Goal: Check status: Check status

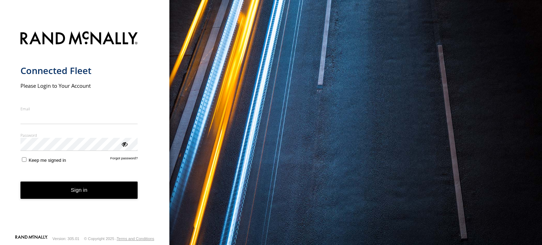
type input "**********"
click at [114, 198] on button "Sign in" at bounding box center [79, 190] width 118 height 17
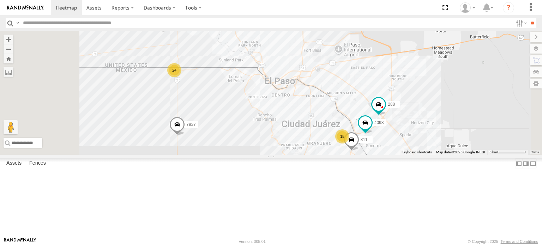
click at [0, 0] on div "C6786" at bounding box center [0, 0] width 0 height 0
click at [0, 0] on div "FOXCONN" at bounding box center [0, 0] width 0 height 0
